Goal: Task Accomplishment & Management: Complete application form

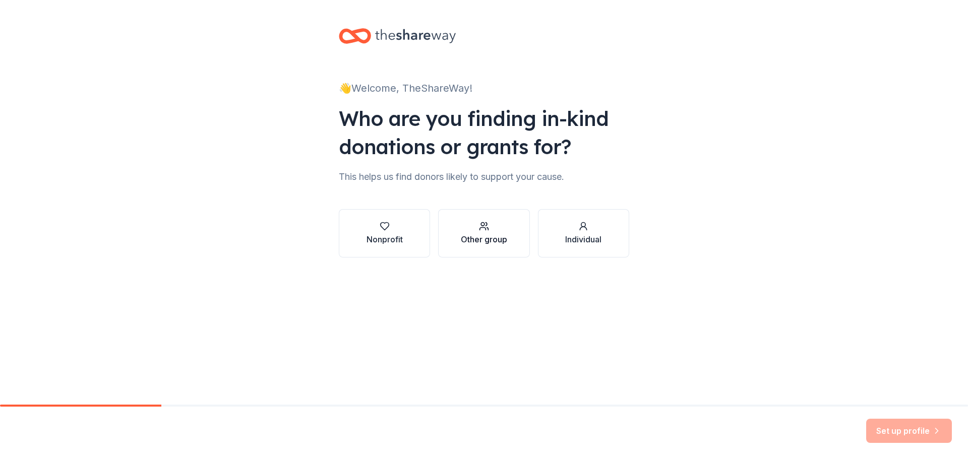
click at [480, 232] on div "Other group" at bounding box center [484, 233] width 46 height 24
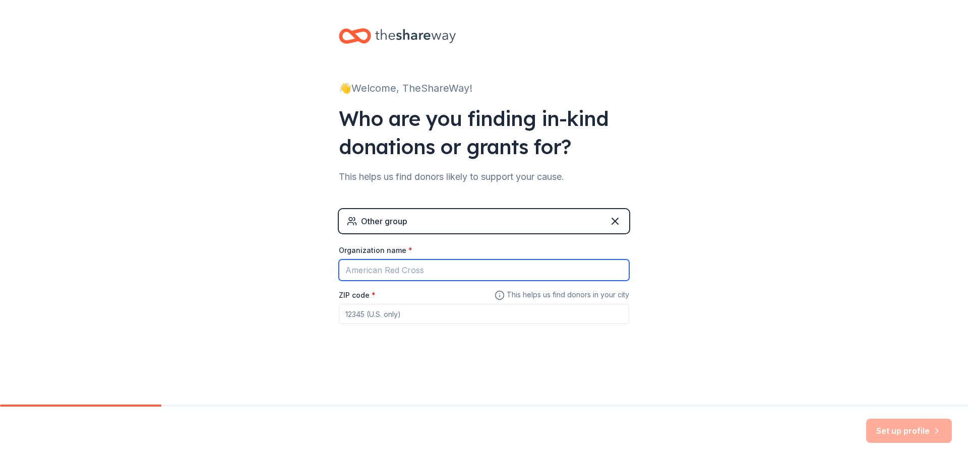
click at [422, 271] on input "Organization name *" at bounding box center [484, 270] width 290 height 21
type input "TRIO EOC"
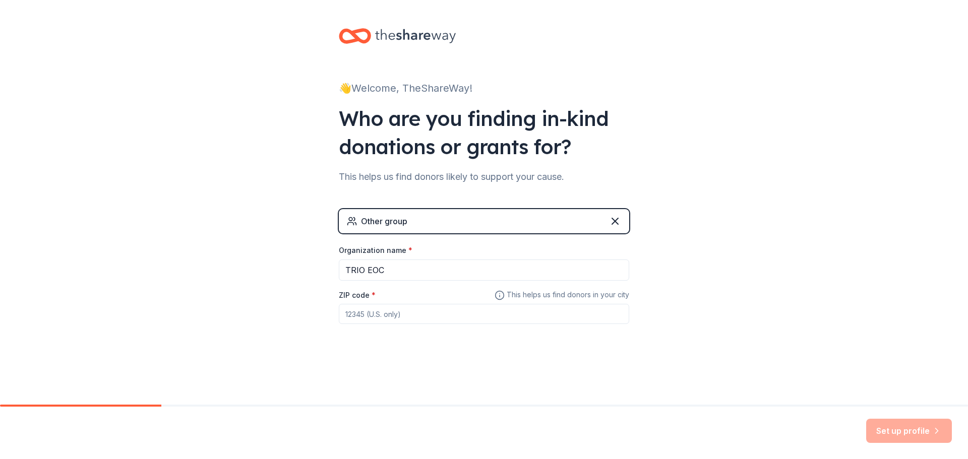
click at [377, 311] on input "ZIP code *" at bounding box center [484, 314] width 290 height 20
type input "33461"
click at [919, 428] on button "Set up profile" at bounding box center [909, 431] width 86 height 24
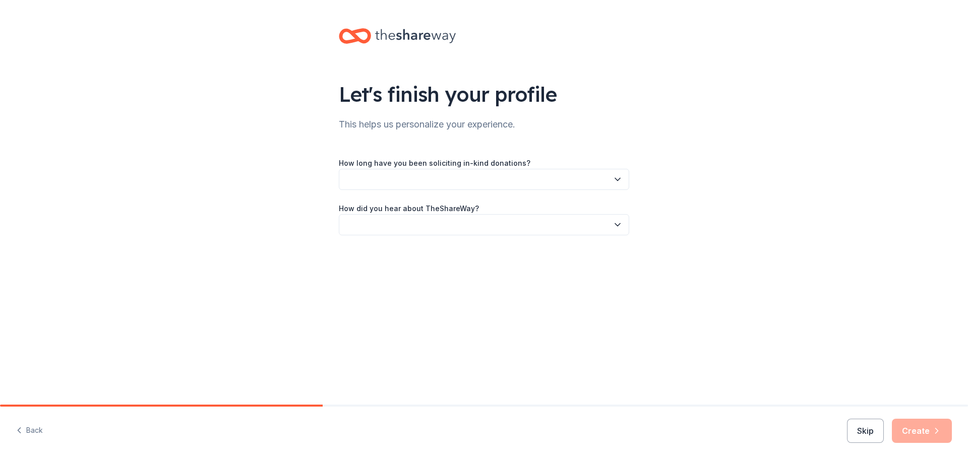
click at [627, 172] on button "button" at bounding box center [484, 179] width 290 height 21
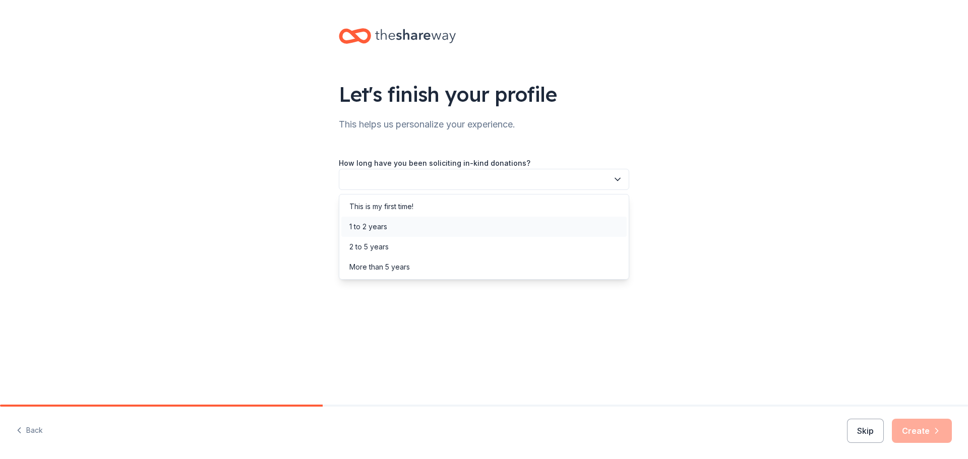
click at [404, 220] on div "1 to 2 years" at bounding box center [483, 227] width 285 height 20
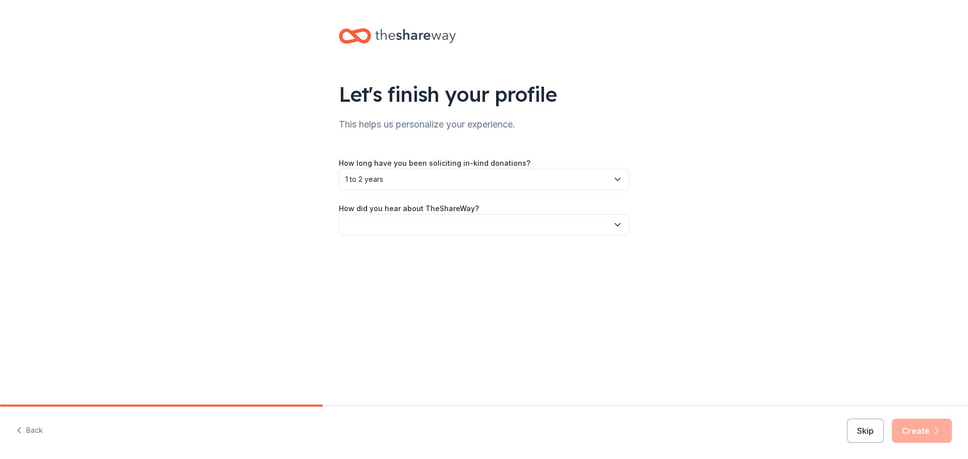
click at [419, 226] on button "button" at bounding box center [484, 224] width 290 height 21
click at [399, 267] on div "Online search" at bounding box center [483, 272] width 285 height 20
click at [927, 434] on button "Create" at bounding box center [922, 431] width 60 height 24
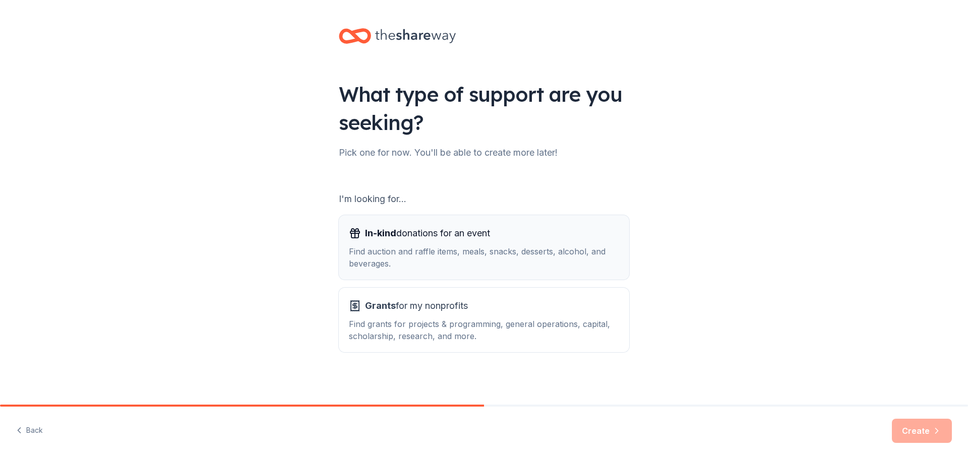
click at [512, 248] on div "Find auction and raffle items, meals, snacks, desserts, alcohol, and beverages." at bounding box center [484, 257] width 270 height 24
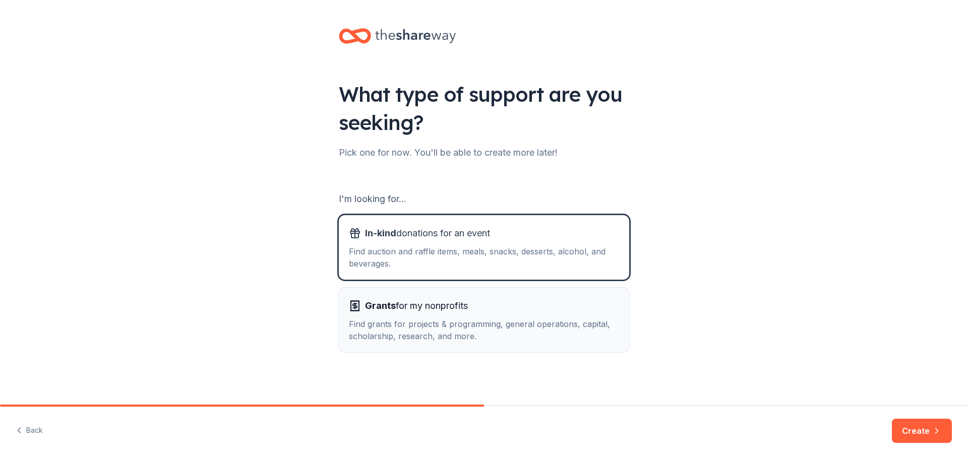
click at [559, 316] on div "Grants for my nonprofits Find grants for projects & programming, general operat…" at bounding box center [484, 320] width 270 height 44
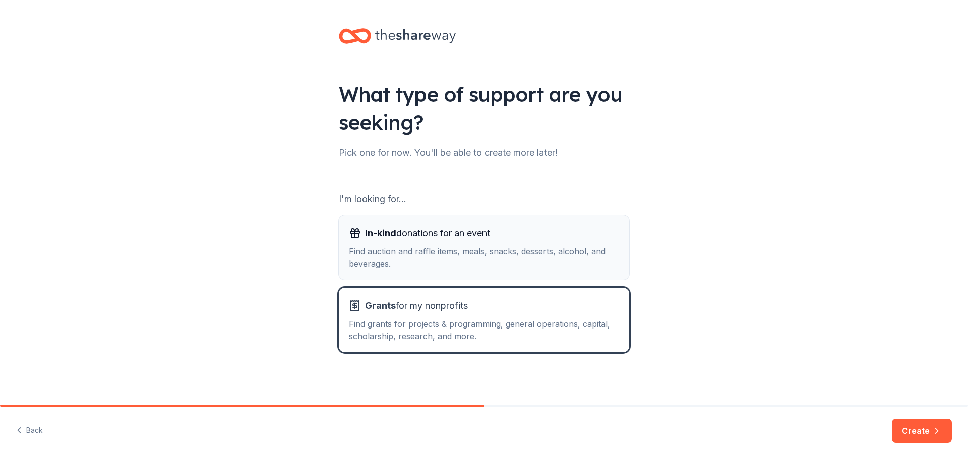
click at [557, 258] on div "Find auction and raffle items, meals, snacks, desserts, alcohol, and beverages." at bounding box center [484, 257] width 270 height 24
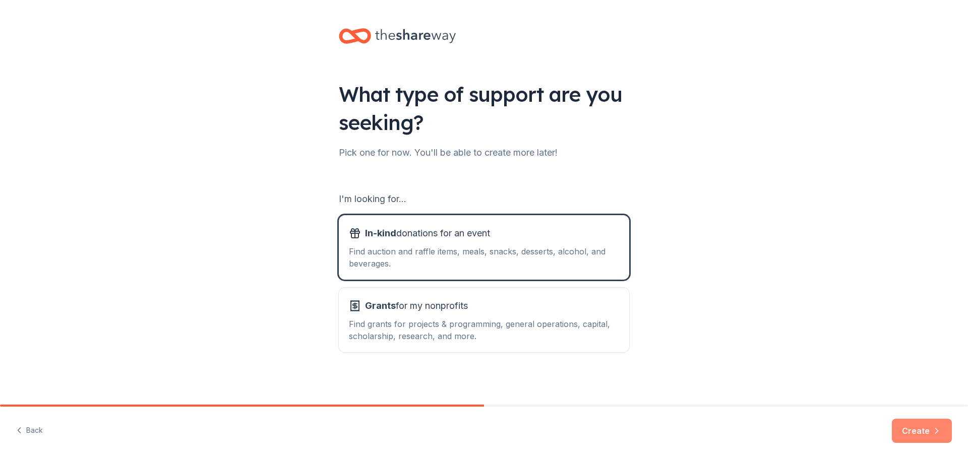
click at [925, 432] on button "Create" at bounding box center [922, 431] width 60 height 24
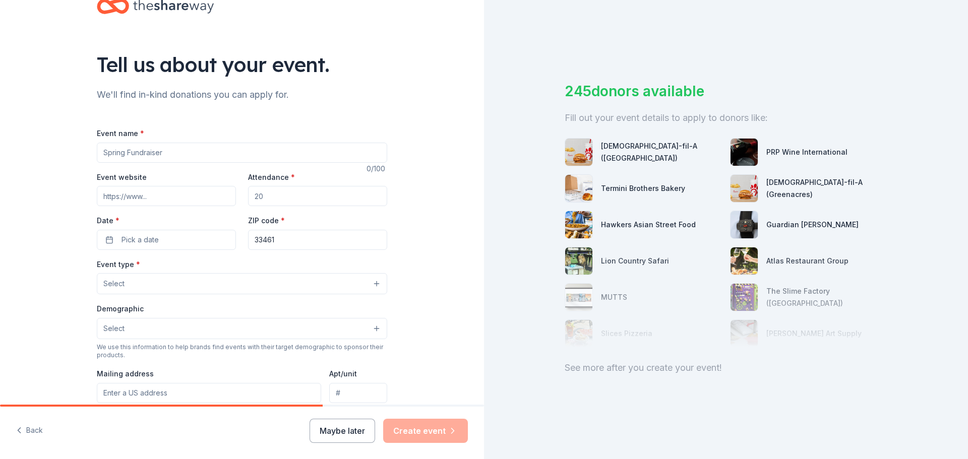
scroll to position [31, 0]
drag, startPoint x: 184, startPoint y: 152, endPoint x: 37, endPoint y: 152, distance: 146.7
click at [41, 151] on div "Tell us about your event. We'll find in-kind donations you can apply for. Event…" at bounding box center [242, 304] width 484 height 671
type input "Educational Fair"
click at [284, 199] on input "Attendance *" at bounding box center [317, 195] width 139 height 20
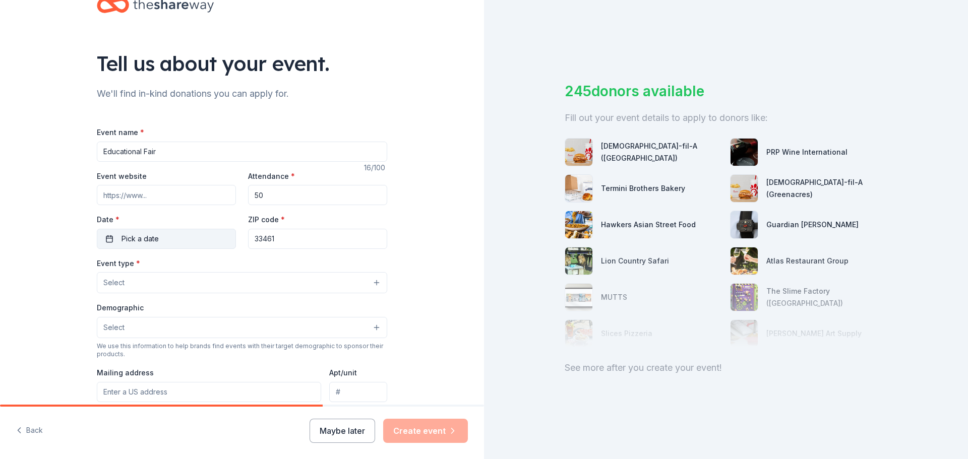
type input "50"
click at [159, 236] on button "Pick a date" at bounding box center [166, 239] width 139 height 20
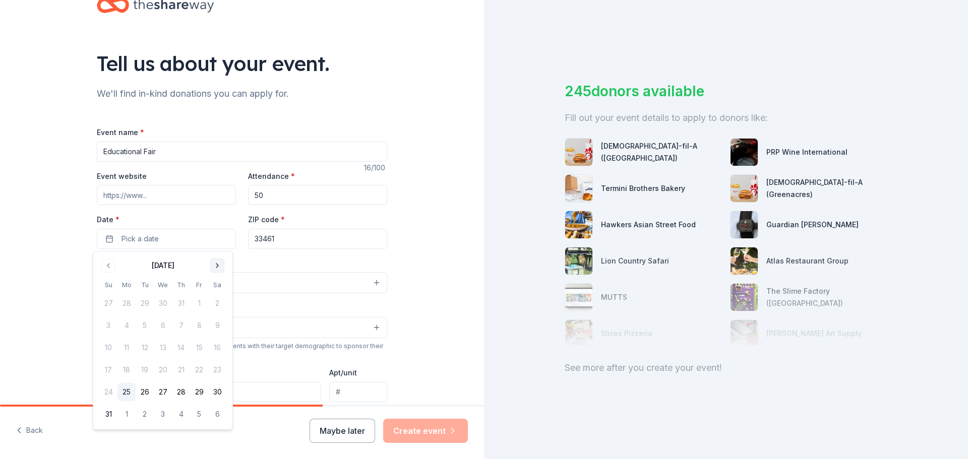
click at [221, 264] on button "Go to next month" at bounding box center [217, 266] width 14 height 14
click at [215, 322] on button "11" at bounding box center [217, 326] width 18 height 18
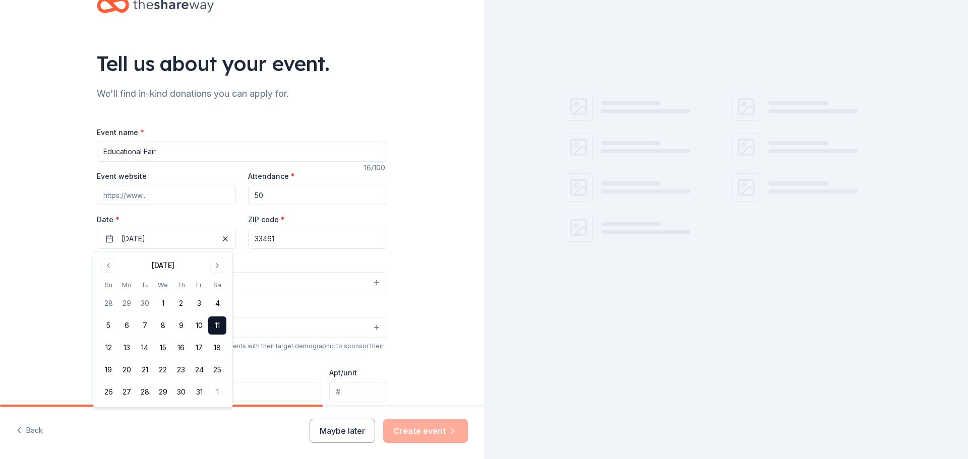
click at [259, 273] on button "Select" at bounding box center [242, 282] width 290 height 21
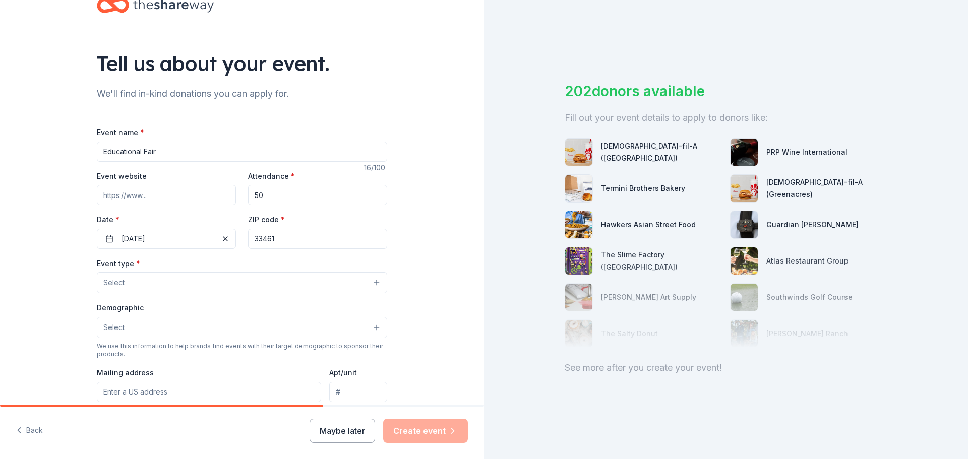
click at [143, 278] on button "Select" at bounding box center [242, 282] width 290 height 21
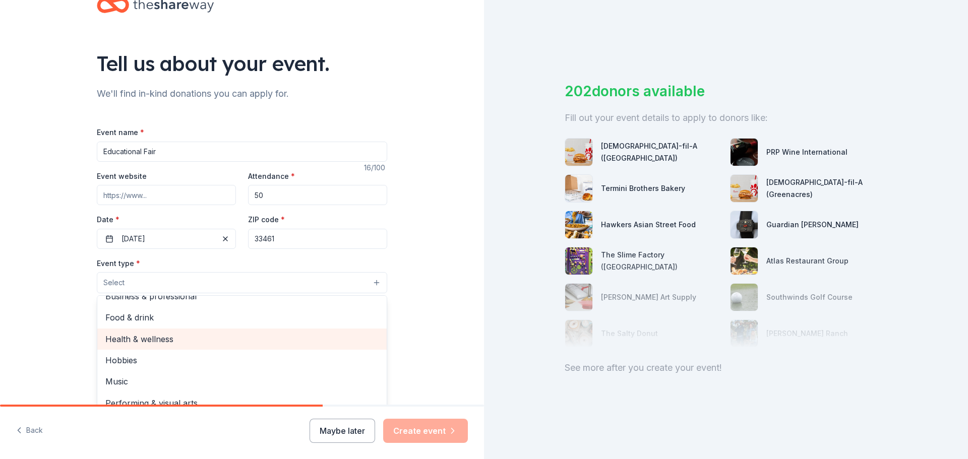
scroll to position [81, 0]
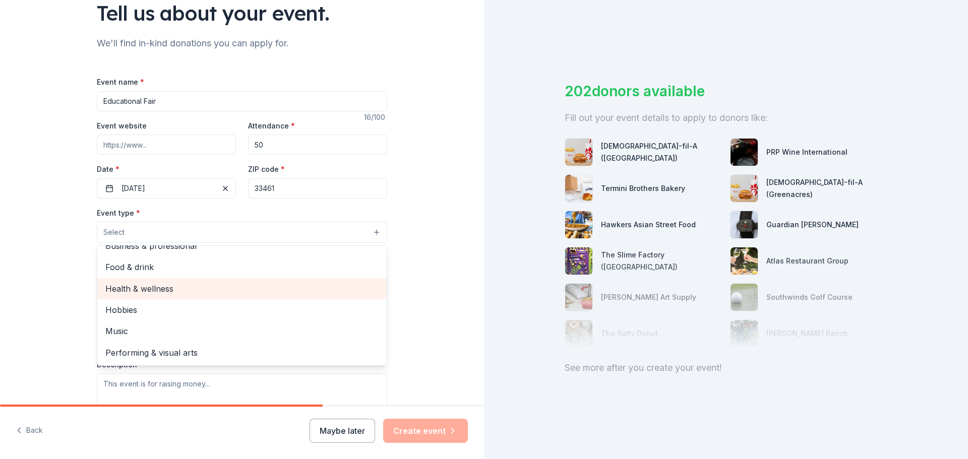
click at [134, 286] on span "Health & wellness" at bounding box center [241, 288] width 273 height 13
click at [136, 286] on span "Food & drink" at bounding box center [241, 289] width 273 height 13
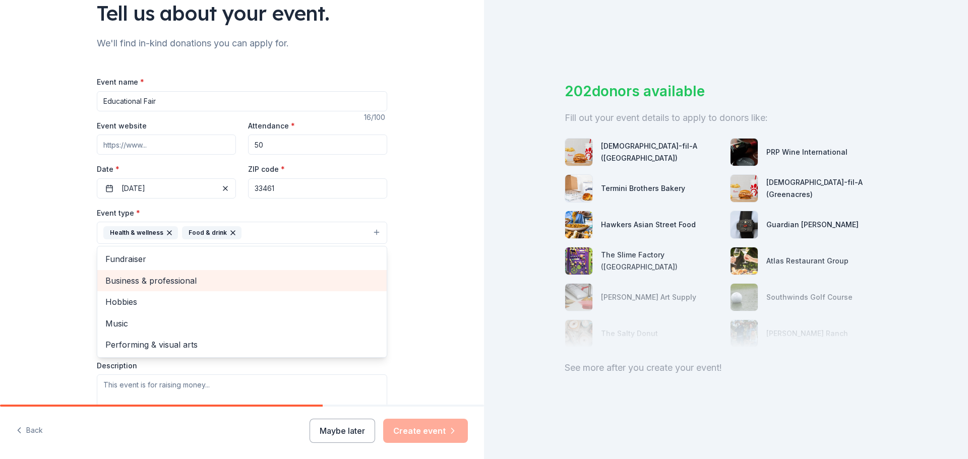
scroll to position [0, 0]
click at [448, 278] on div "Tell us about your event. We'll find in-kind donations you can apply for. Event…" at bounding box center [242, 255] width 484 height 672
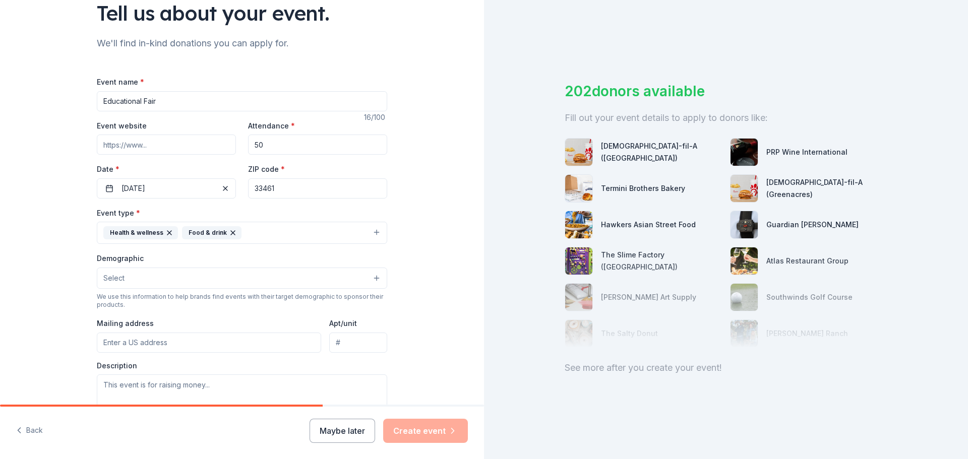
click at [182, 277] on button "Select" at bounding box center [242, 278] width 290 height 21
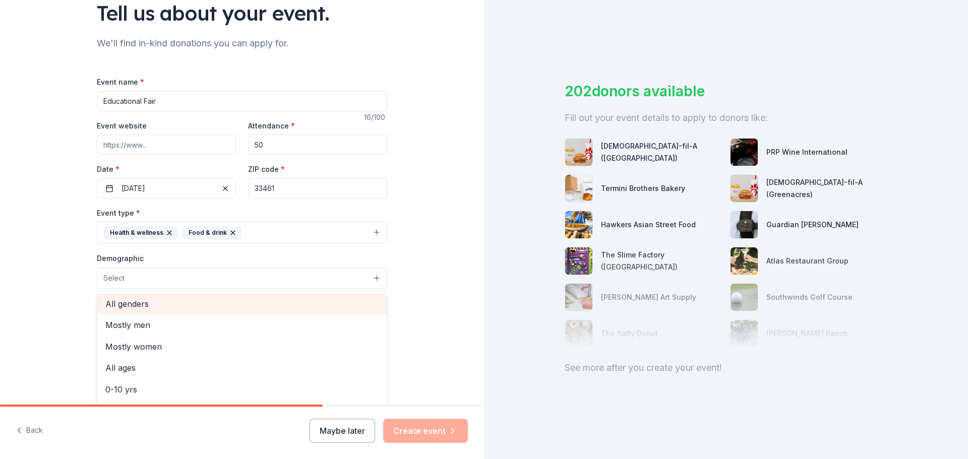
click at [141, 301] on span "All genders" at bounding box center [241, 303] width 273 height 13
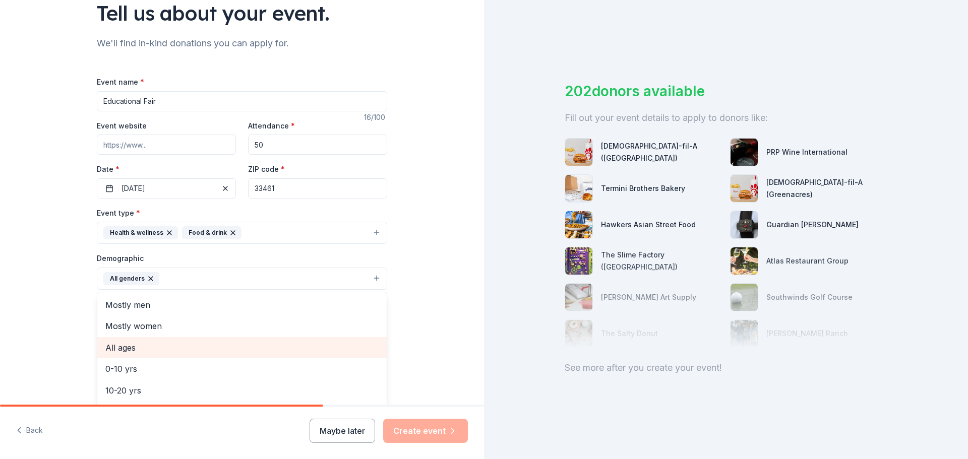
click at [138, 345] on span "All ages" at bounding box center [241, 347] width 273 height 13
drag, startPoint x: 385, startPoint y: 322, endPoint x: 380, endPoint y: 350, distance: 28.2
click at [380, 350] on div "Tell us about your event. We'll find in-kind donations you can apply for. Event…" at bounding box center [242, 255] width 323 height 673
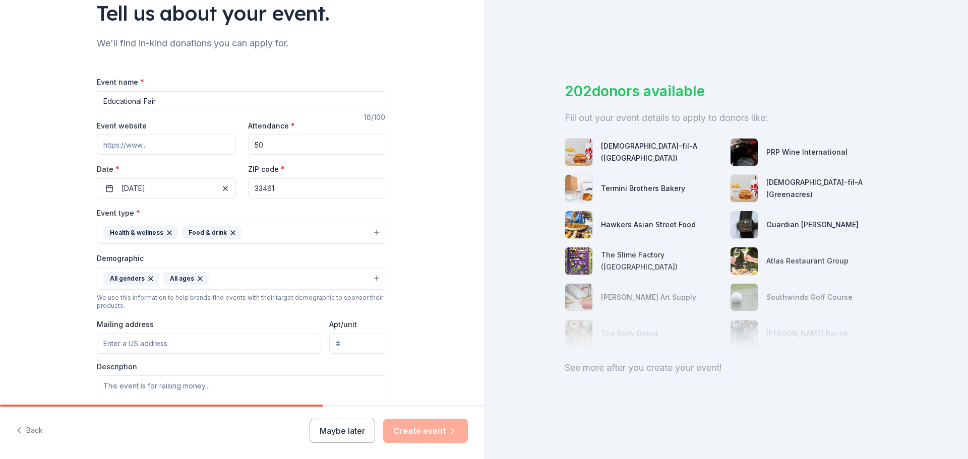
click at [216, 280] on button "All genders All ages" at bounding box center [242, 279] width 290 height 22
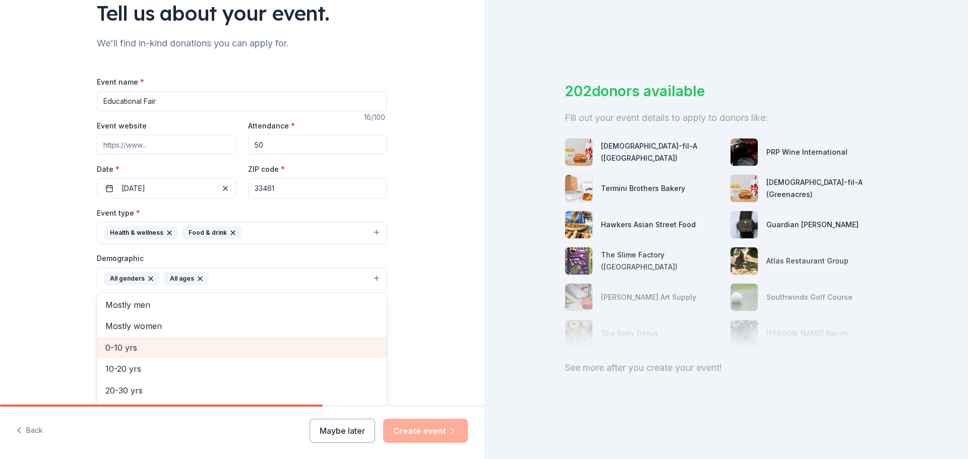
click at [169, 350] on span "0-10 yrs" at bounding box center [241, 347] width 273 height 13
click at [169, 350] on span "10-20 yrs" at bounding box center [241, 347] width 273 height 13
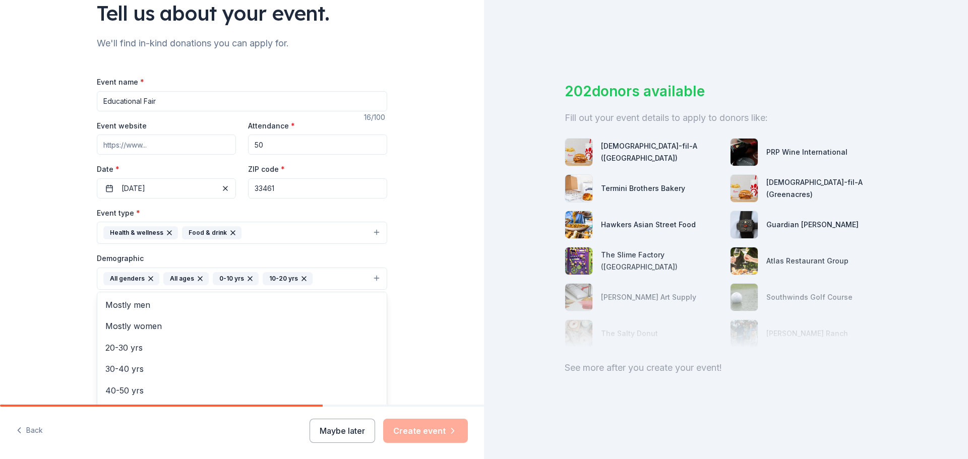
click at [427, 310] on div "Tell us about your event. We'll find in-kind donations you can apply for. Event…" at bounding box center [242, 255] width 484 height 673
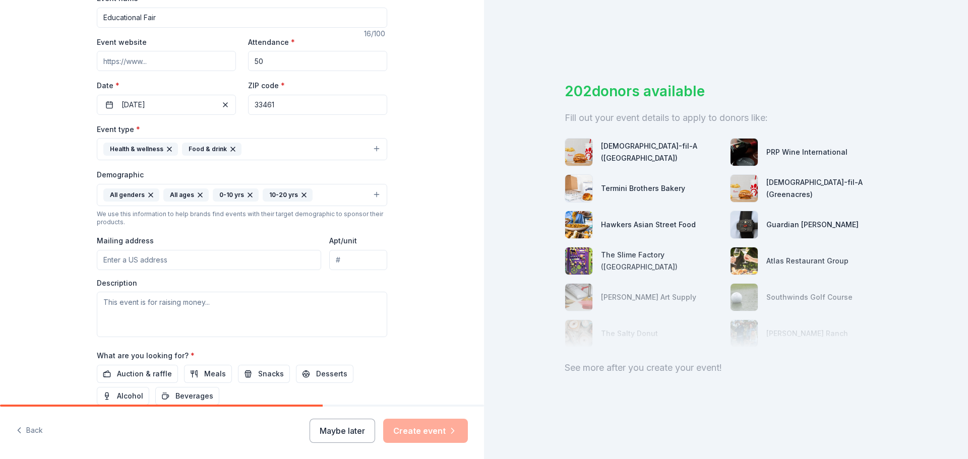
scroll to position [182, 0]
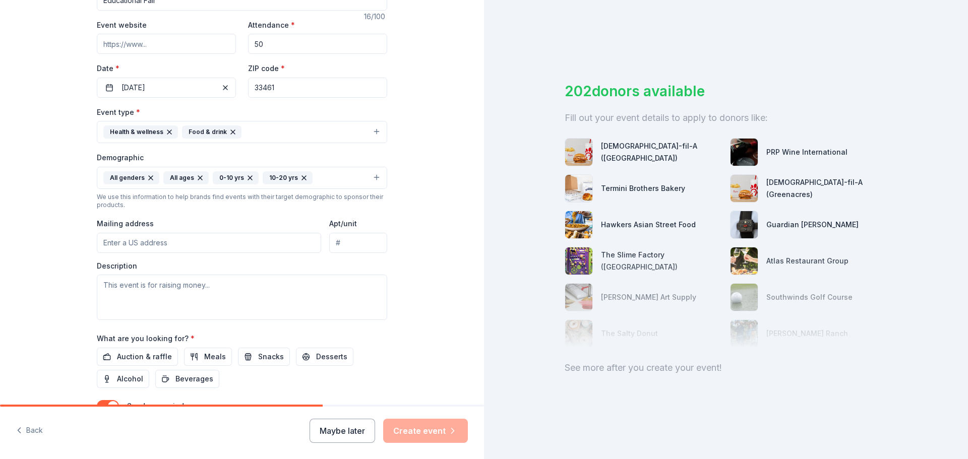
click at [142, 242] on input "Mailing address" at bounding box center [209, 243] width 224 height 20
type input "[STREET_ADDRESS]"
click at [134, 258] on div "Event type * Health & wellness Food & drink Demographic All genders All ages [D…" at bounding box center [242, 213] width 290 height 214
click at [170, 299] on textarea at bounding box center [242, 297] width 290 height 45
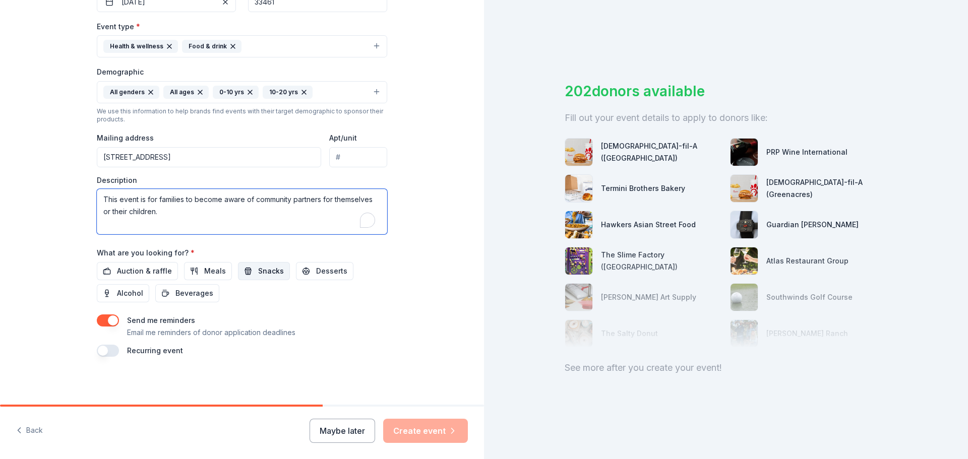
scroll to position [268, 0]
type textarea "This event is for families to become aware of community partners for themselves…"
click at [214, 268] on span "Meals" at bounding box center [215, 271] width 22 height 12
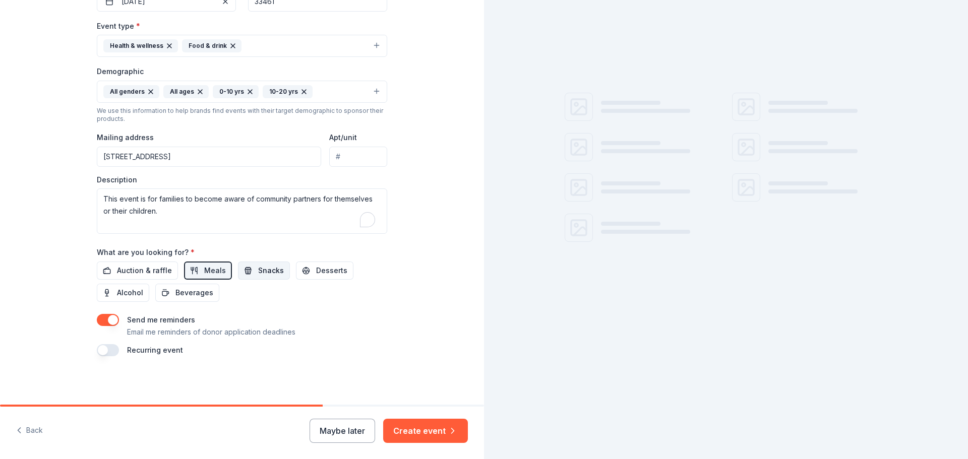
click at [243, 270] on button "Snacks" at bounding box center [264, 271] width 52 height 18
click at [316, 270] on span "Desserts" at bounding box center [331, 271] width 31 height 12
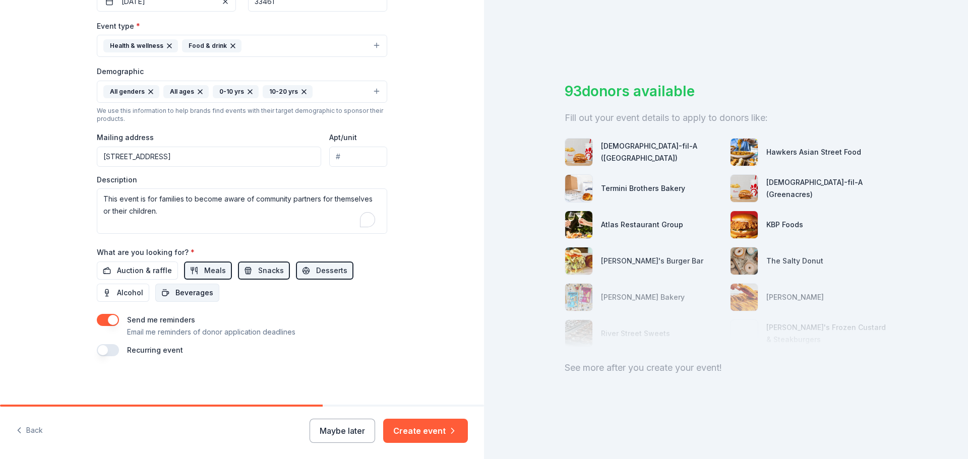
click at [192, 287] on span "Beverages" at bounding box center [194, 293] width 38 height 12
click at [434, 435] on button "Create event" at bounding box center [425, 431] width 85 height 24
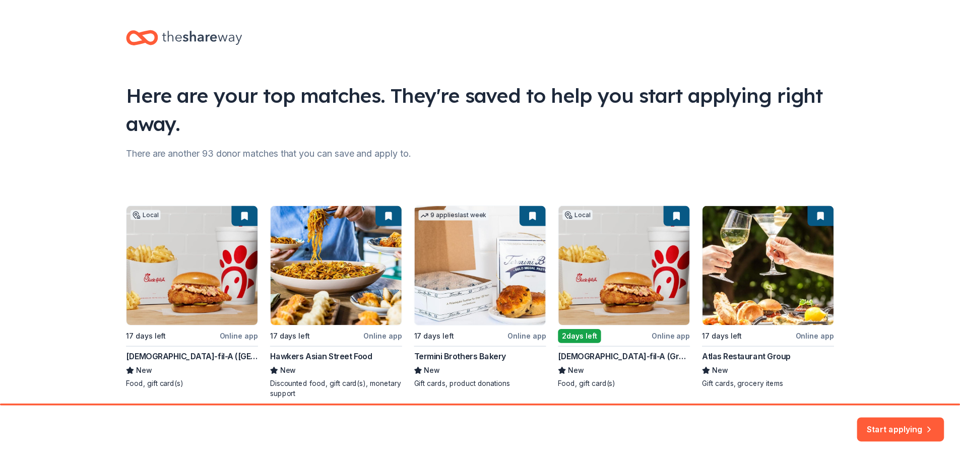
scroll to position [43, 0]
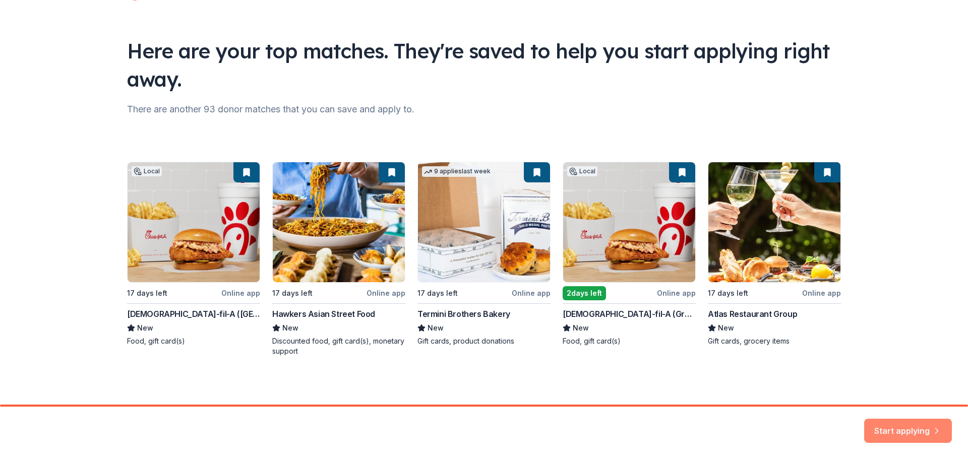
click at [908, 428] on button "Start applying" at bounding box center [908, 425] width 88 height 24
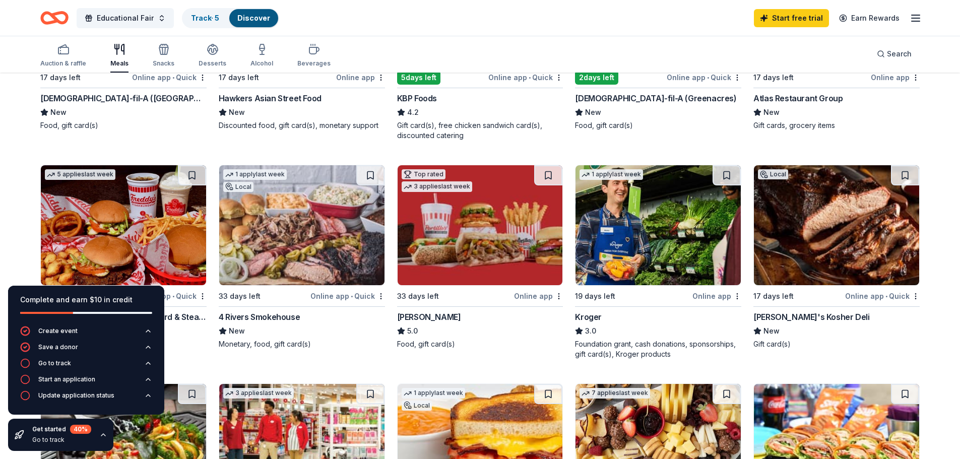
scroll to position [88, 0]
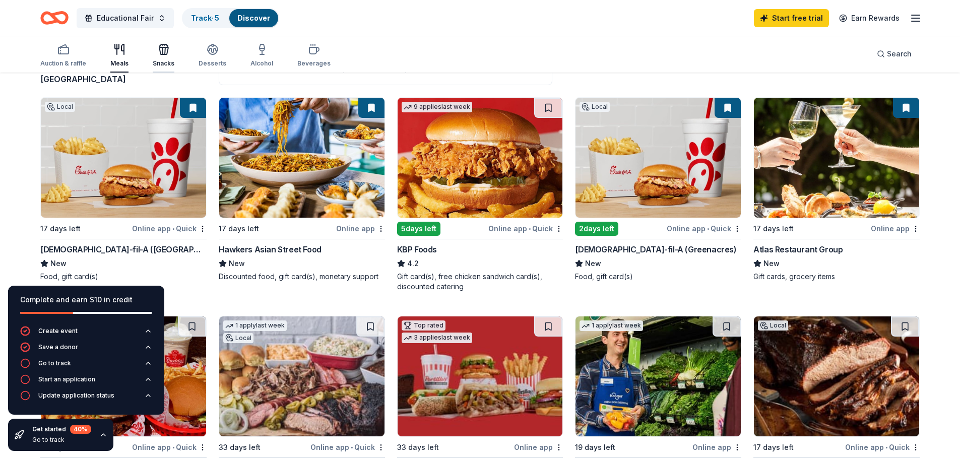
click at [160, 53] on icon "button" at bounding box center [164, 49] width 12 height 12
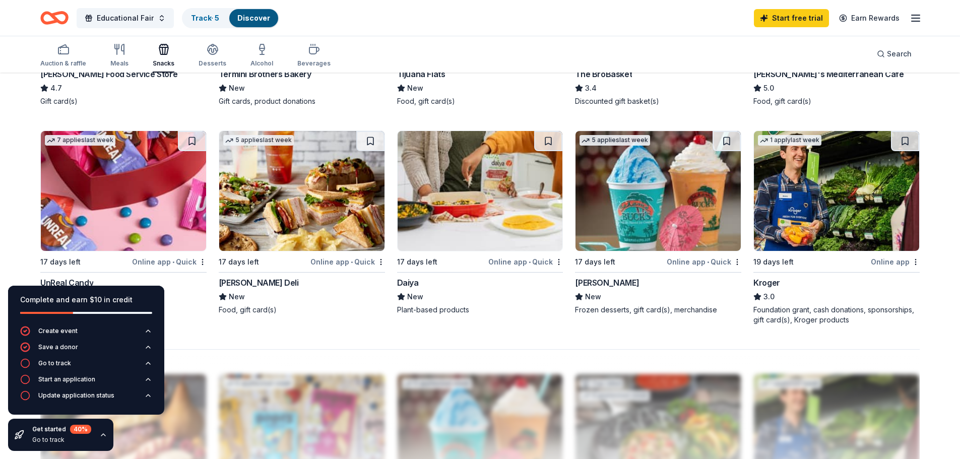
scroll to position [622, 0]
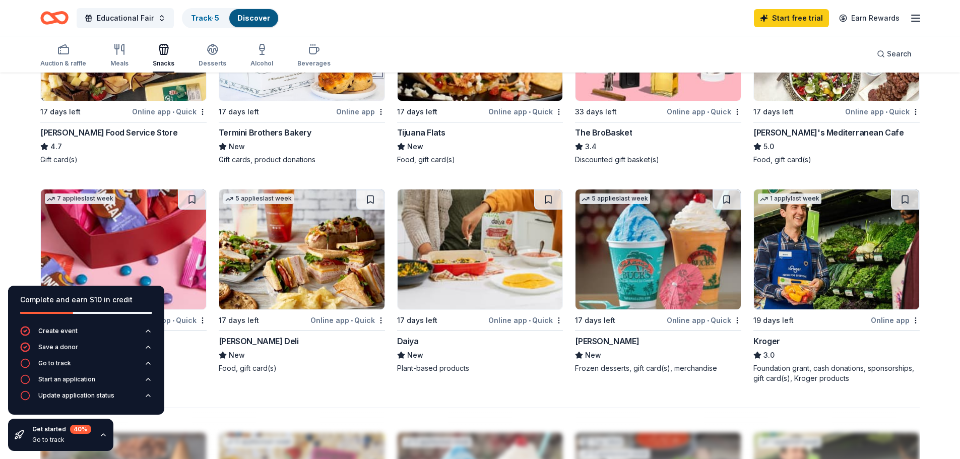
click at [642, 251] on img at bounding box center [658, 250] width 165 height 120
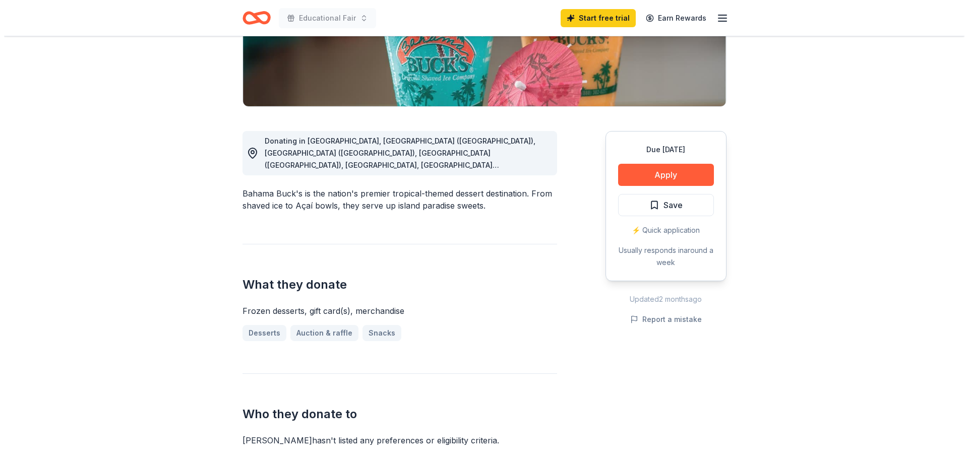
scroll to position [202, 0]
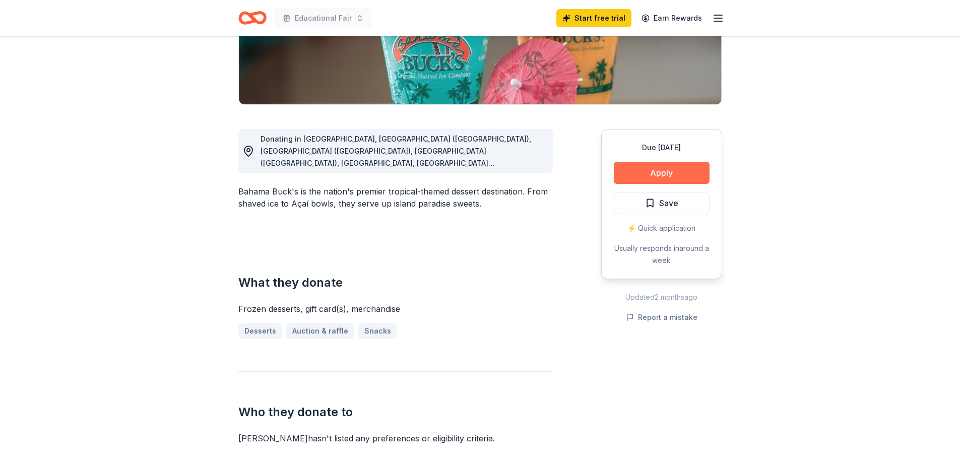
click at [665, 169] on button "Apply" at bounding box center [662, 173] width 96 height 22
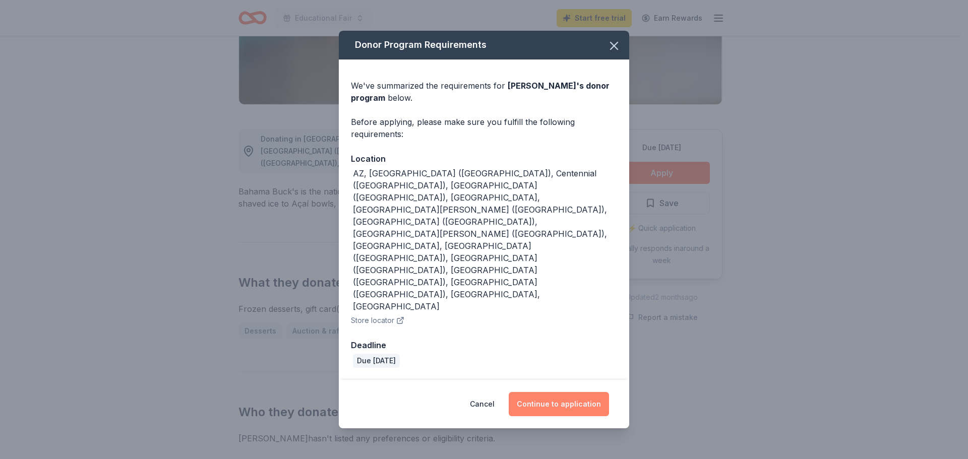
click at [557, 392] on button "Continue to application" at bounding box center [559, 404] width 100 height 24
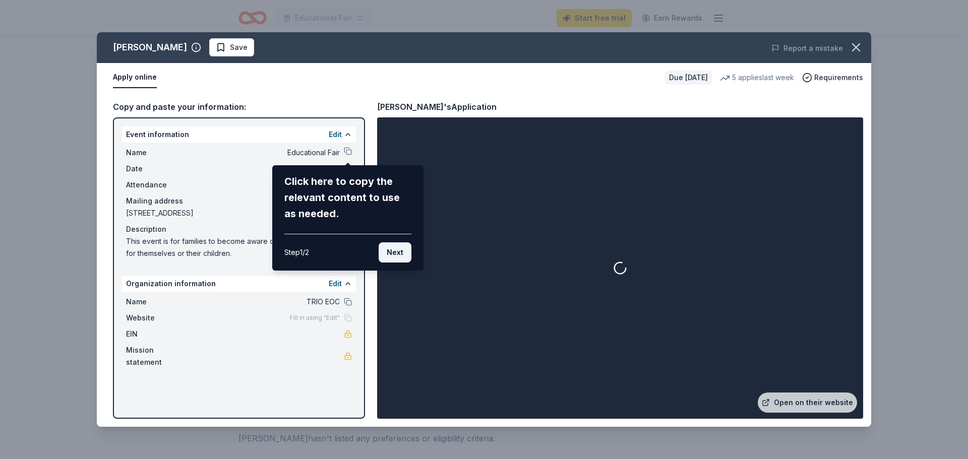
click at [392, 253] on button "Next" at bounding box center [395, 252] width 33 height 20
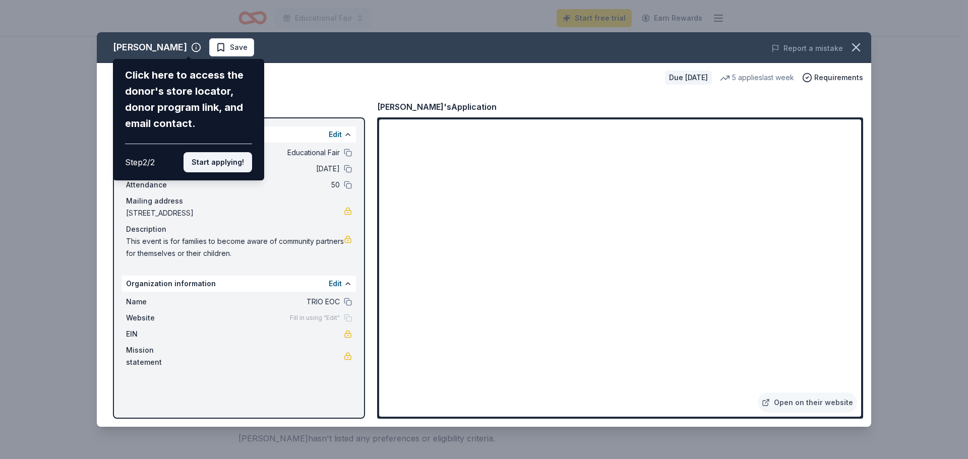
click at [220, 159] on button "Start applying!" at bounding box center [217, 162] width 69 height 20
